Goal: Task Accomplishment & Management: Use online tool/utility

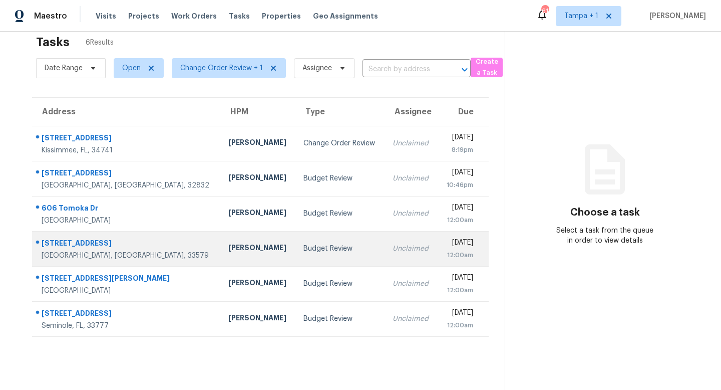
scroll to position [32, 0]
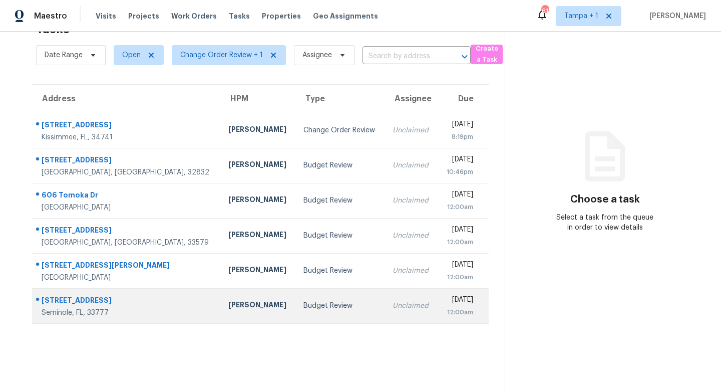
click at [295, 298] on td "Budget Review" at bounding box center [339, 305] width 89 height 35
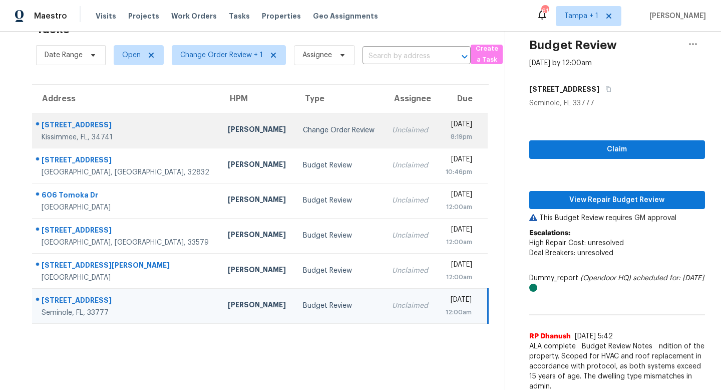
click at [303, 129] on div "Change Order Review" at bounding box center [339, 130] width 73 height 10
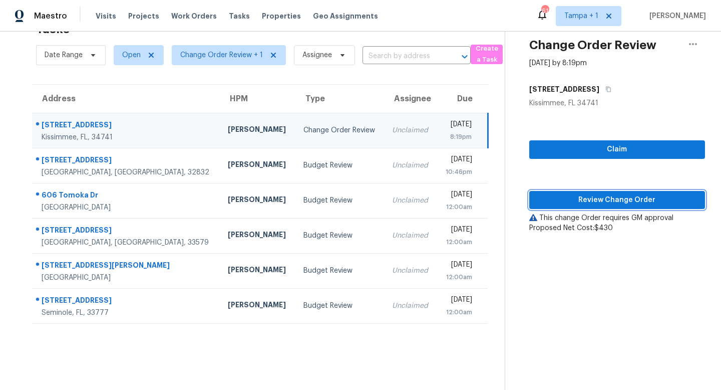
click at [615, 203] on span "Review Change Order" at bounding box center [617, 200] width 160 height 13
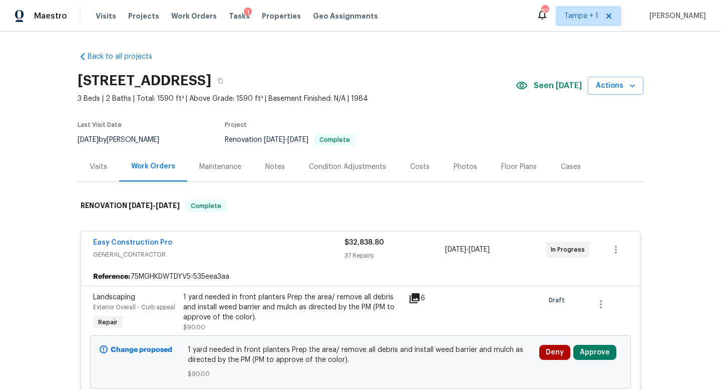
scroll to position [129, 0]
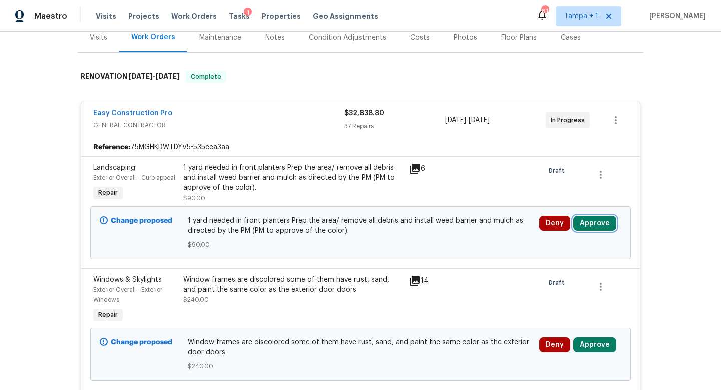
click at [598, 226] on button "Approve" at bounding box center [594, 222] width 43 height 15
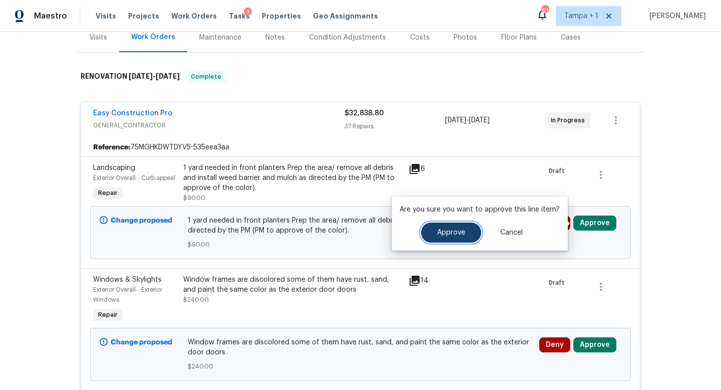
click at [456, 237] on button "Approve" at bounding box center [451, 232] width 60 height 20
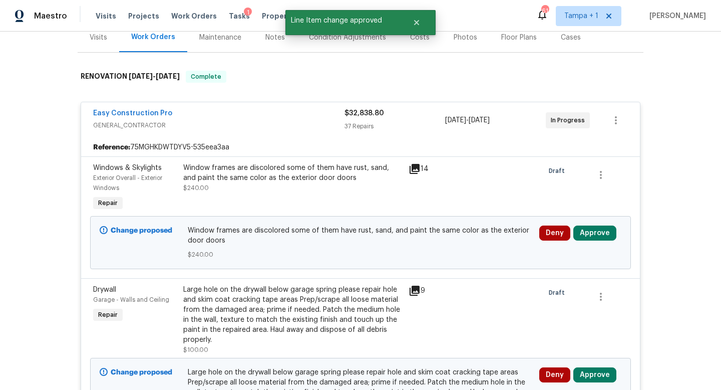
scroll to position [0, 0]
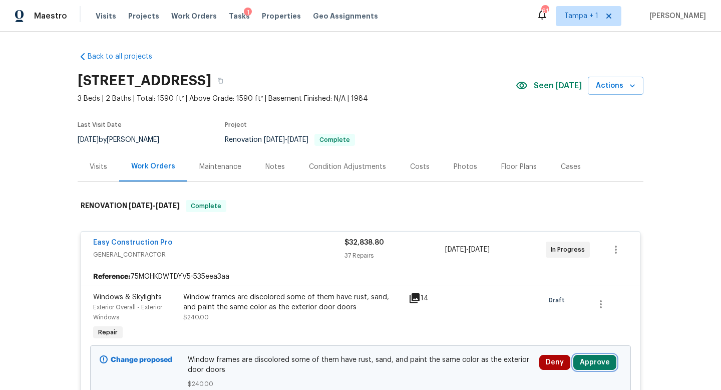
click at [591, 365] on button "Approve" at bounding box center [594, 362] width 43 height 15
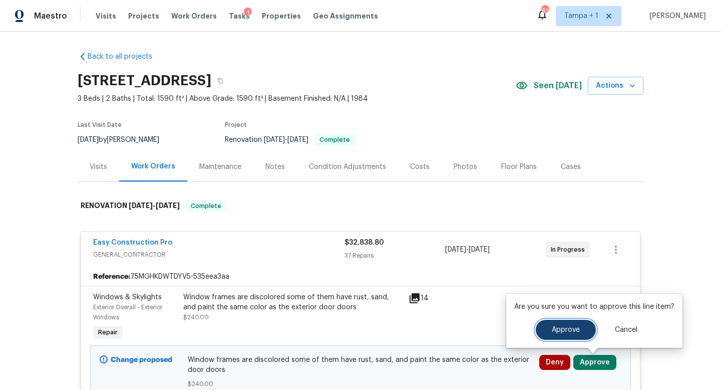
click at [567, 329] on span "Approve" at bounding box center [566, 330] width 28 height 8
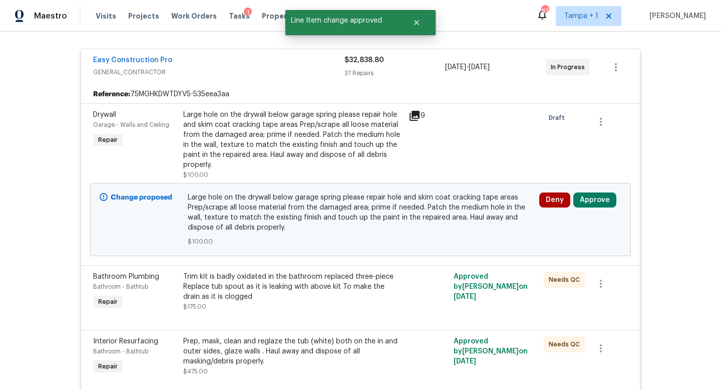
scroll to position [136, 0]
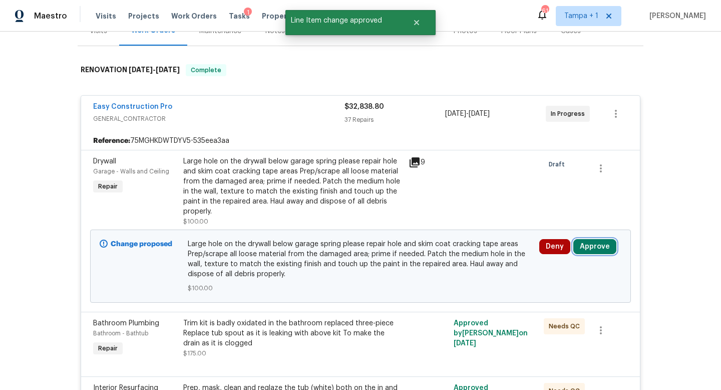
click at [590, 244] on button "Approve" at bounding box center [594, 246] width 43 height 15
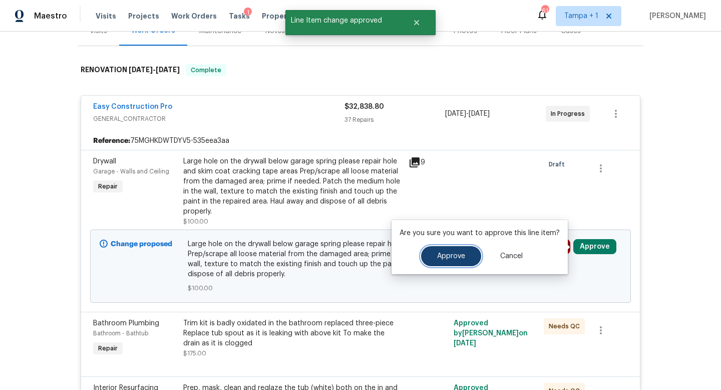
click at [451, 255] on span "Approve" at bounding box center [451, 256] width 28 height 8
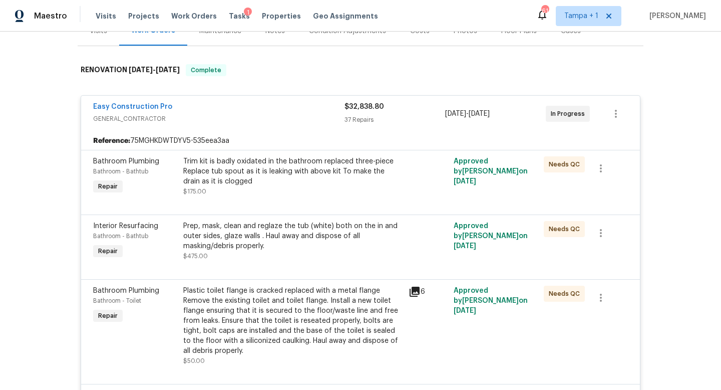
click at [299, 103] on div "Easy Construction Pro" at bounding box center [218, 108] width 251 height 12
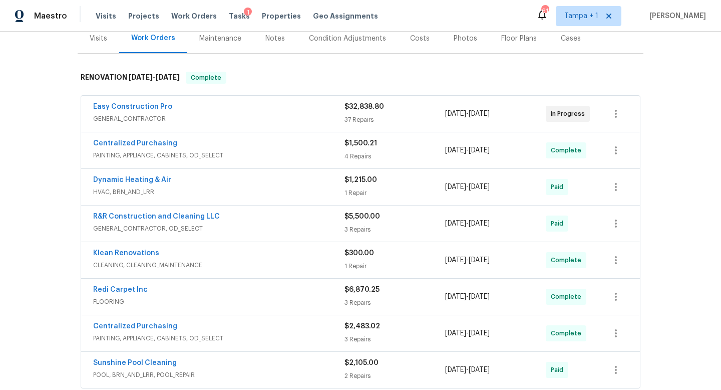
scroll to position [120, 0]
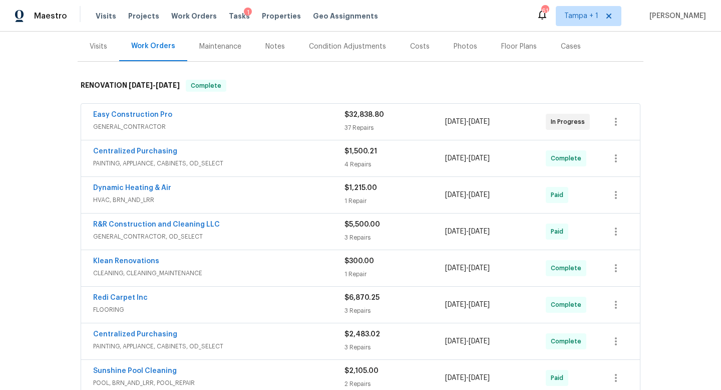
click at [292, 117] on div "Easy Construction Pro" at bounding box center [218, 116] width 251 height 12
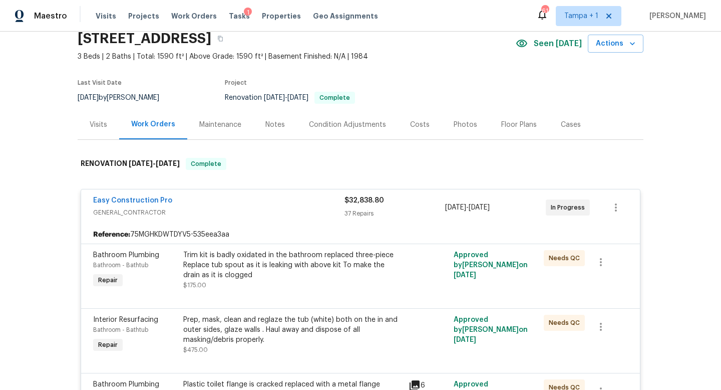
scroll to position [0, 0]
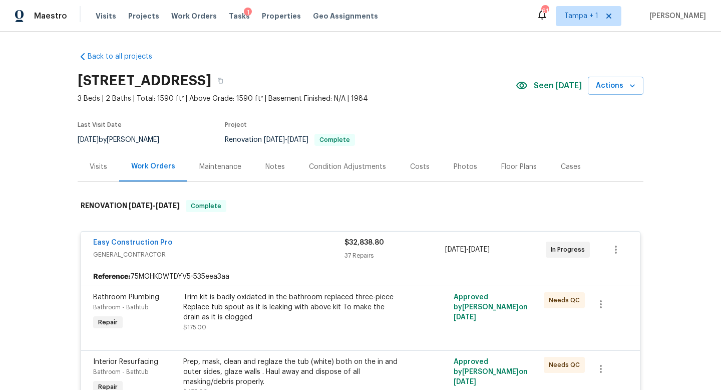
click at [284, 243] on div "Easy Construction Pro" at bounding box center [218, 243] width 251 height 12
